Goal: Transaction & Acquisition: Book appointment/travel/reservation

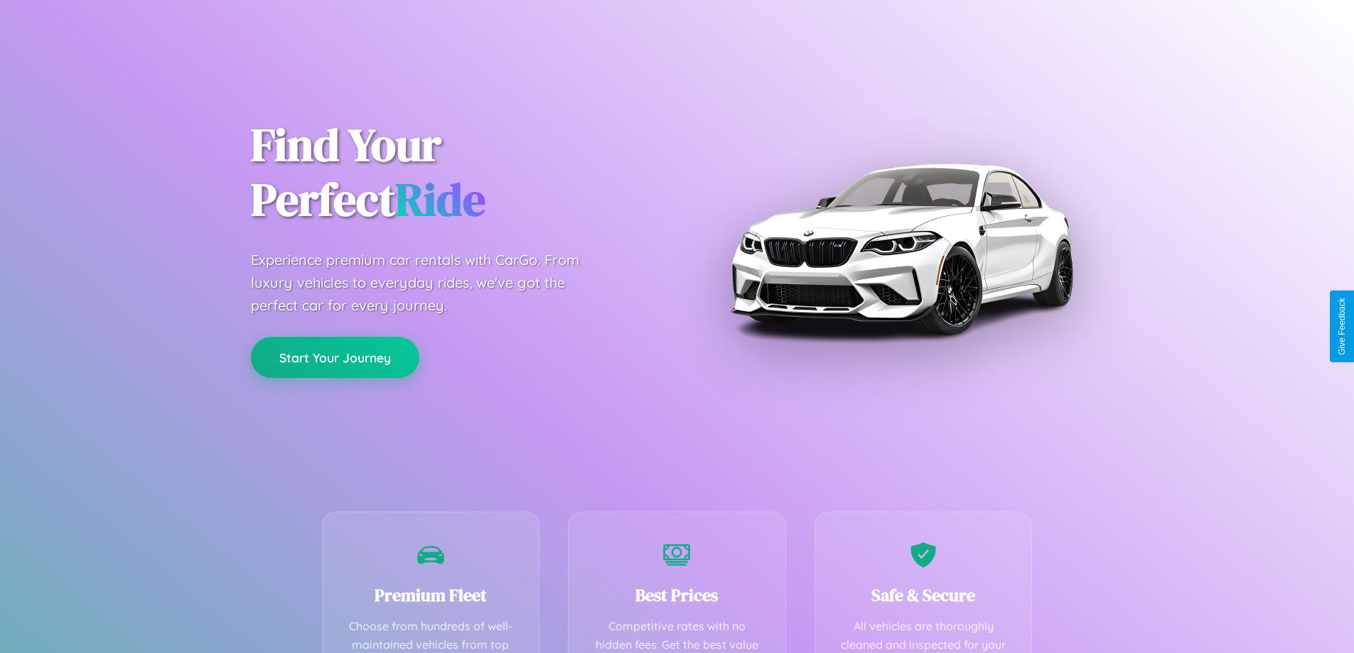
click at [335, 357] on button "Start Your Journey" at bounding box center [335, 357] width 168 height 41
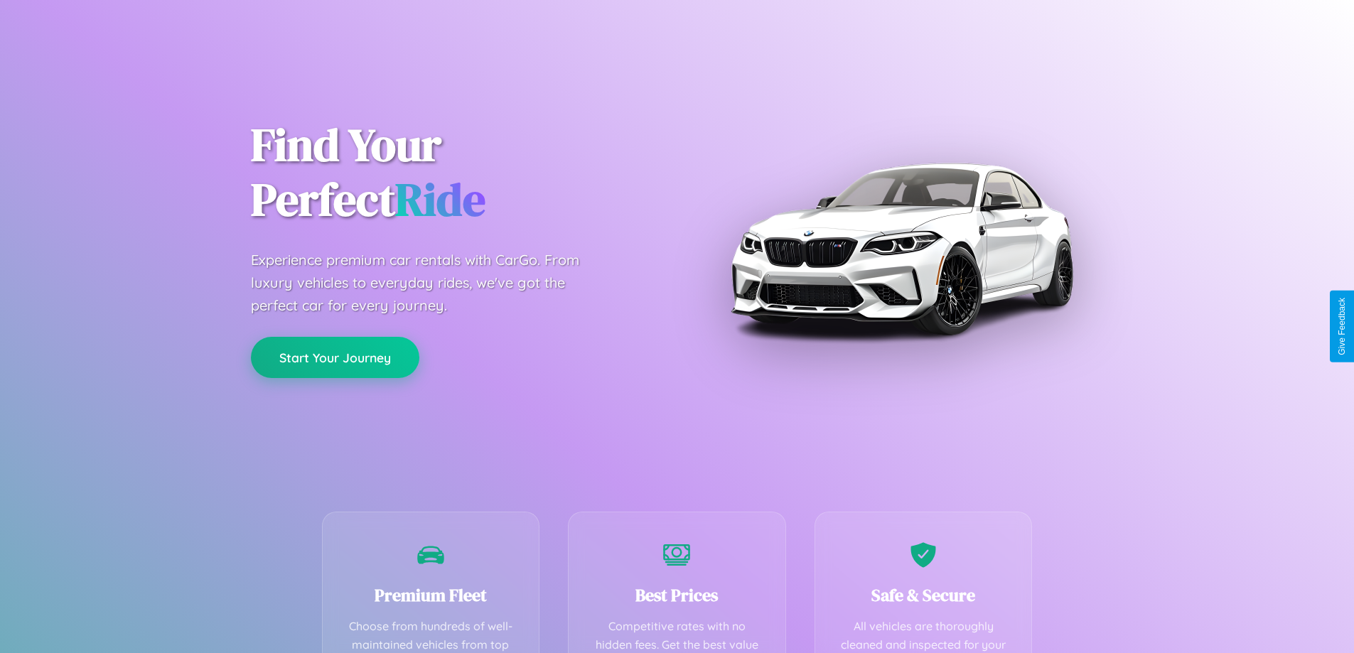
click at [335, 357] on button "Start Your Journey" at bounding box center [335, 357] width 168 height 41
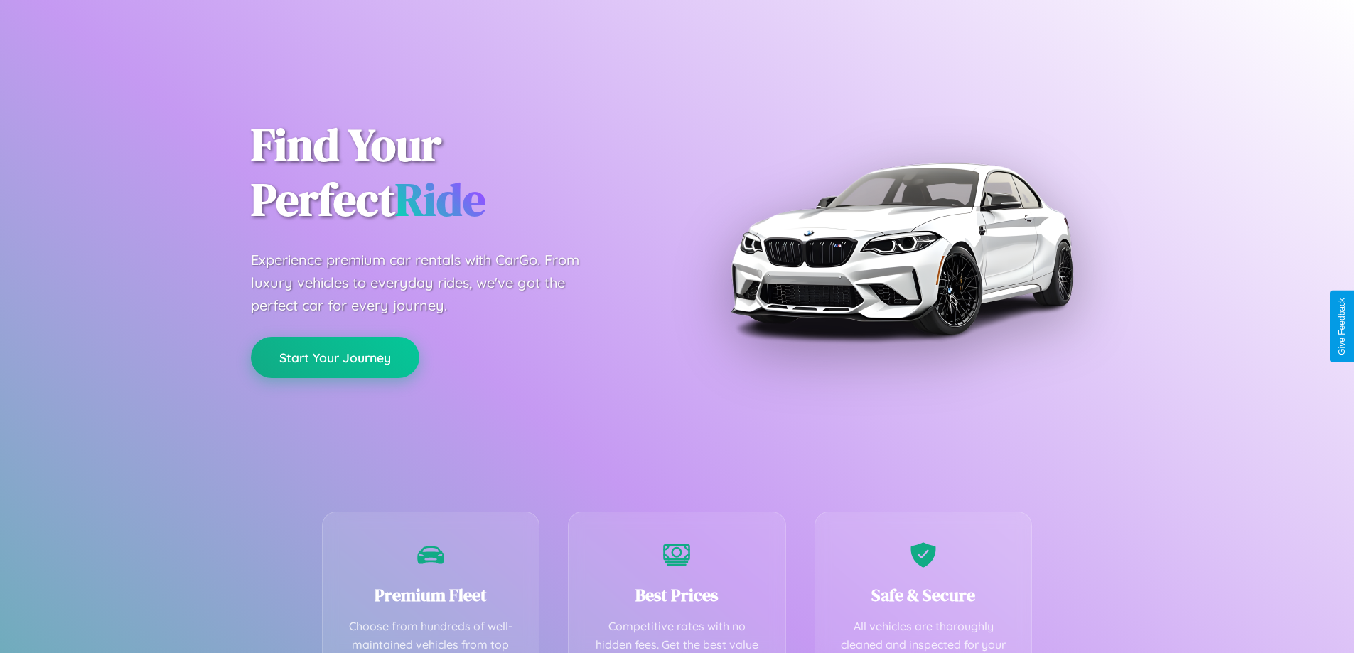
click at [335, 357] on button "Start Your Journey" at bounding box center [335, 357] width 168 height 41
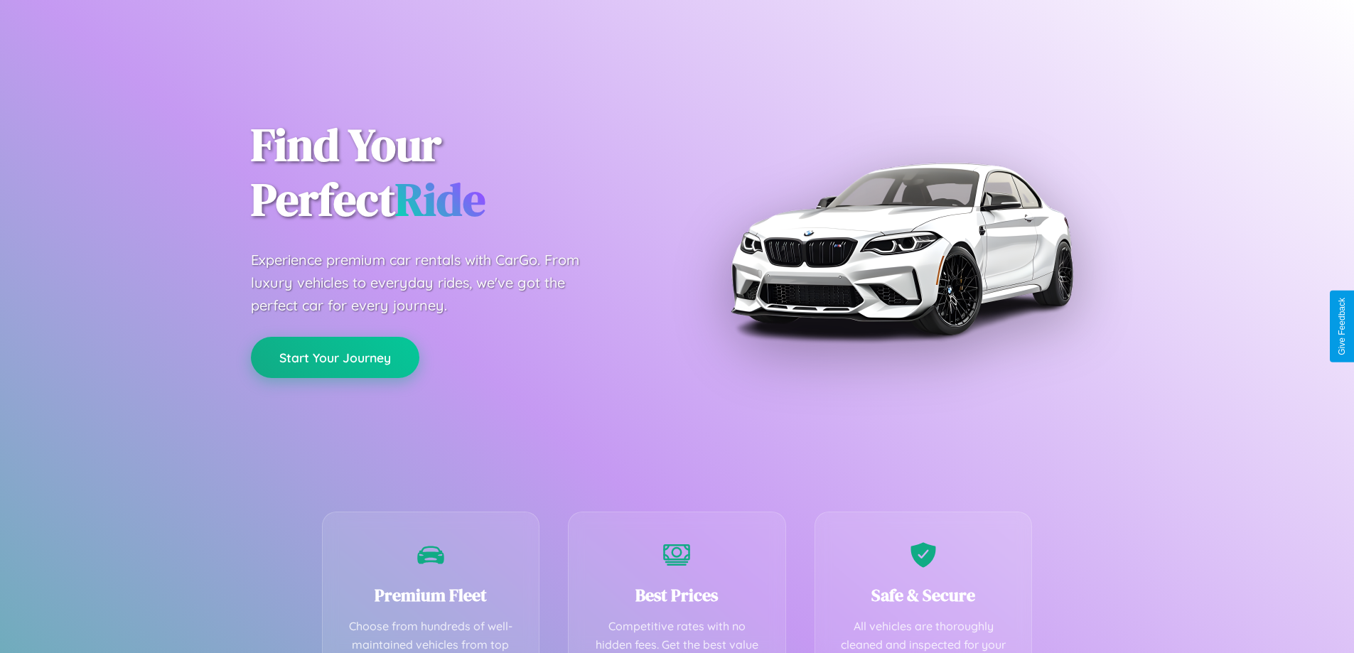
click at [335, 357] on button "Start Your Journey" at bounding box center [335, 357] width 168 height 41
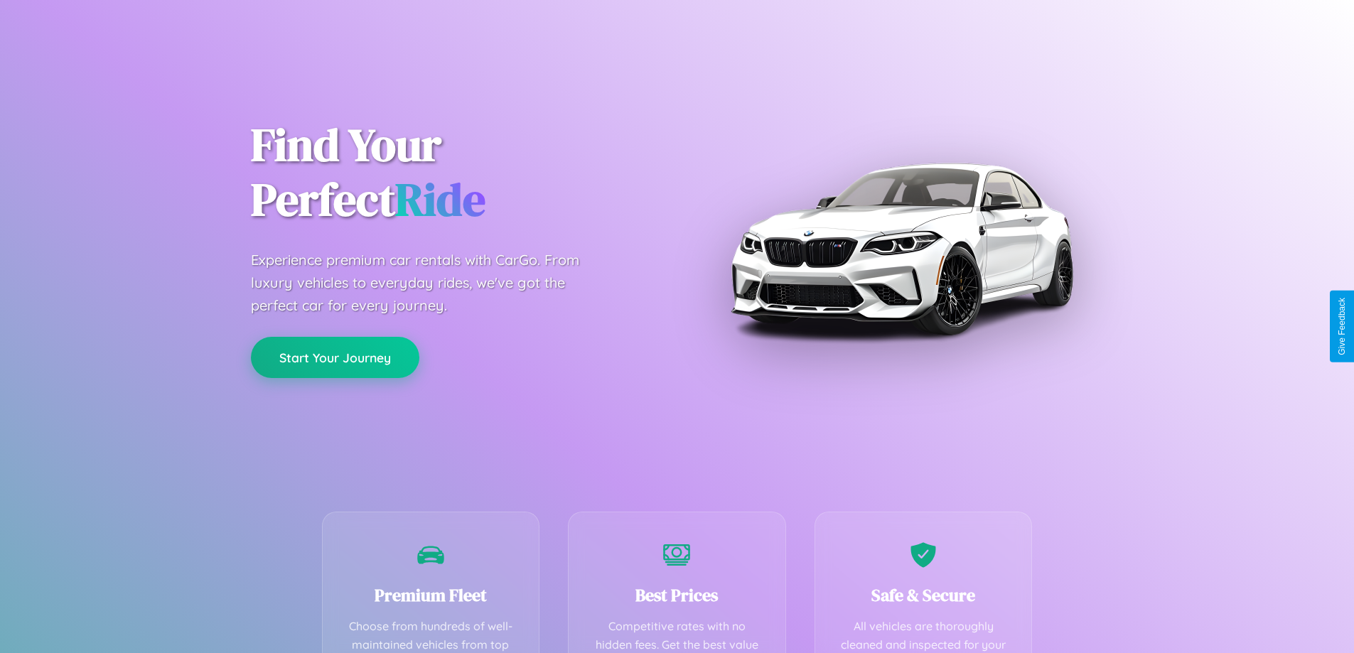
click at [335, 357] on button "Start Your Journey" at bounding box center [335, 357] width 168 height 41
